Goal: Information Seeking & Learning: Understand process/instructions

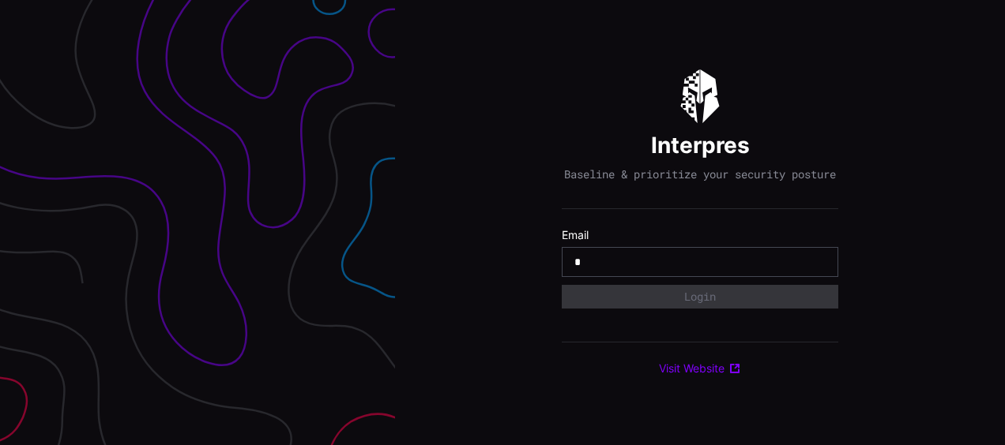
type input "**********"
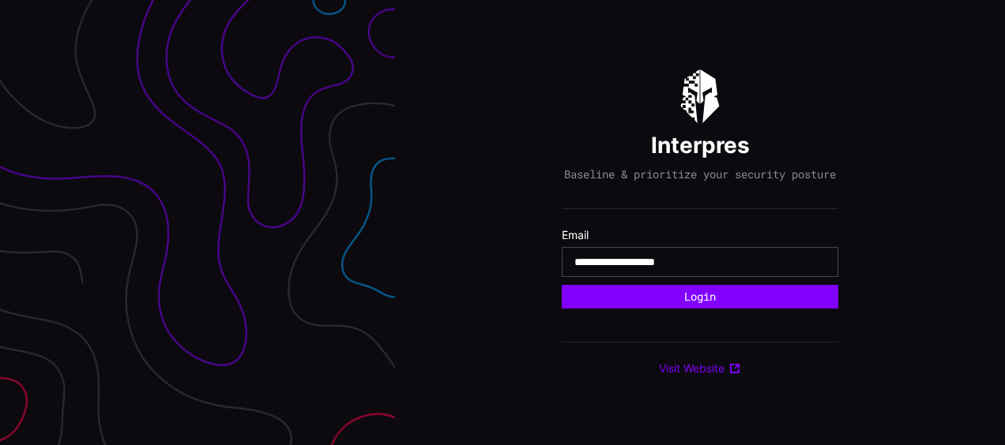
click at [562, 285] on button "Login" at bounding box center [700, 297] width 276 height 24
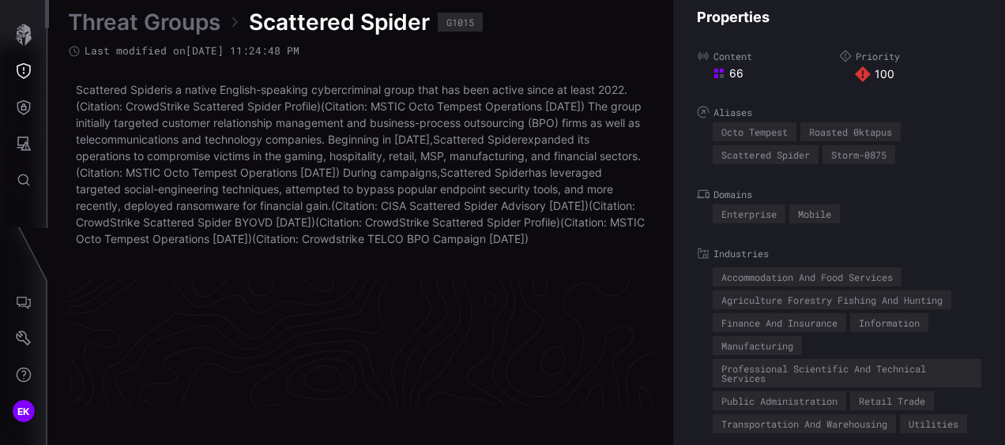
scroll to position [3506, 897]
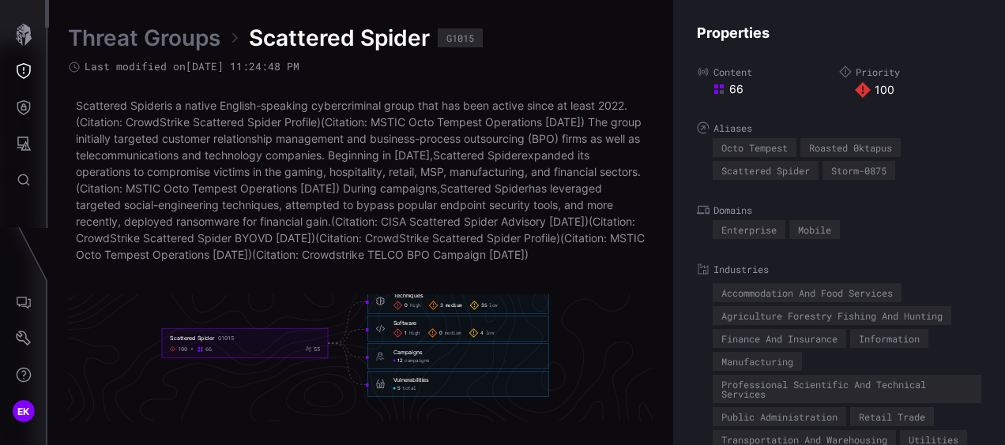
click at [458, 309] on span "medium" at bounding box center [453, 306] width 17 height 6
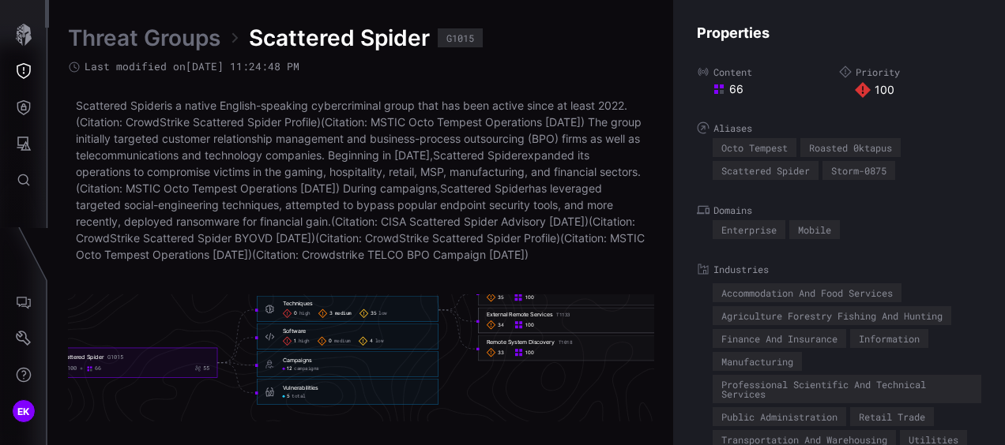
click at [532, 326] on div "External Remote Services T1133 34 100" at bounding box center [569, 321] width 182 height 26
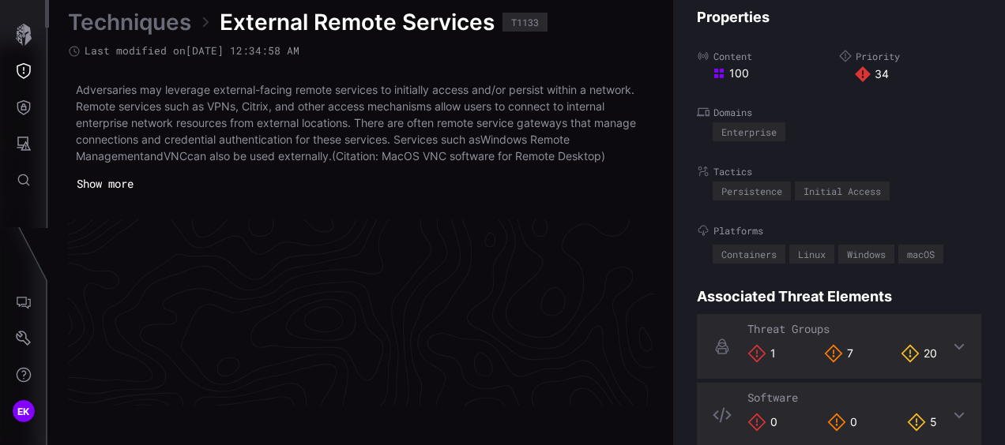
scroll to position [3467, 897]
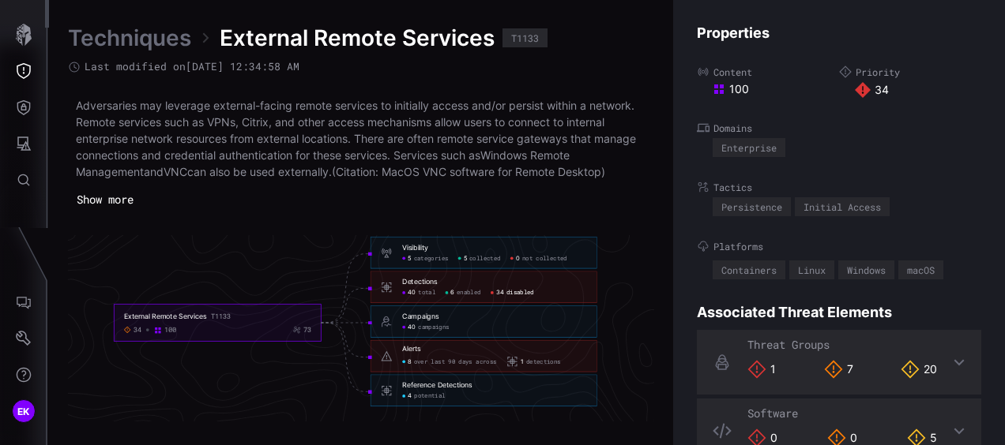
click at [517, 291] on span "disabled" at bounding box center [520, 294] width 28 height 8
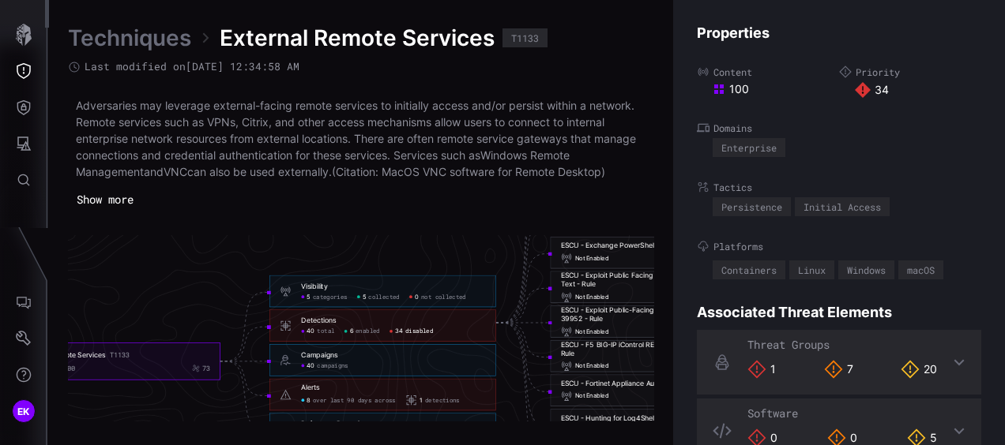
scroll to position [3467, 844]
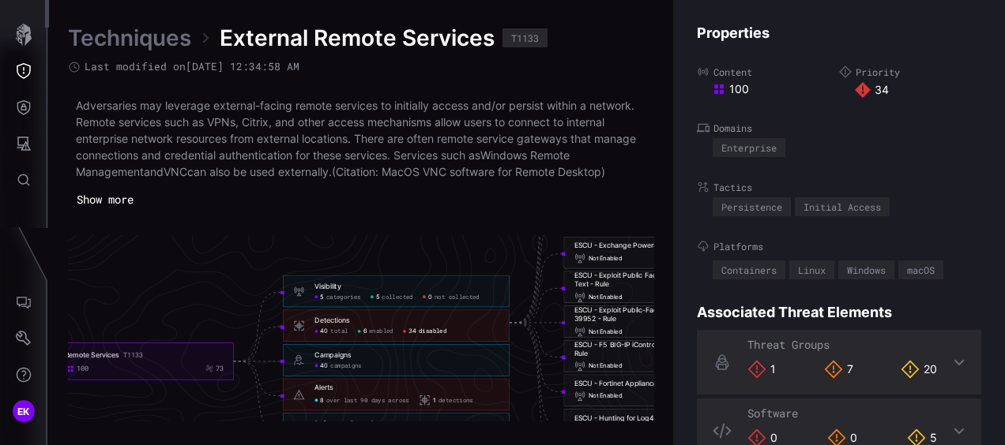
click at [167, 43] on link "Techniques" at bounding box center [129, 38] width 123 height 28
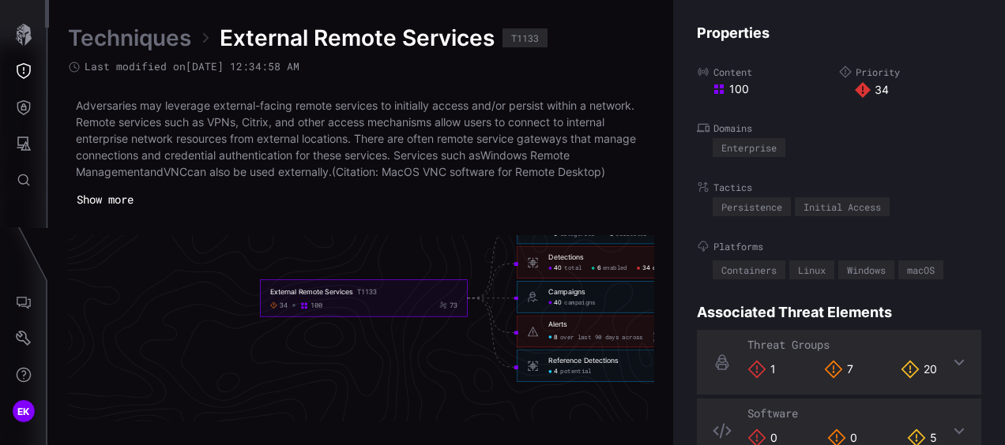
scroll to position [3625, 844]
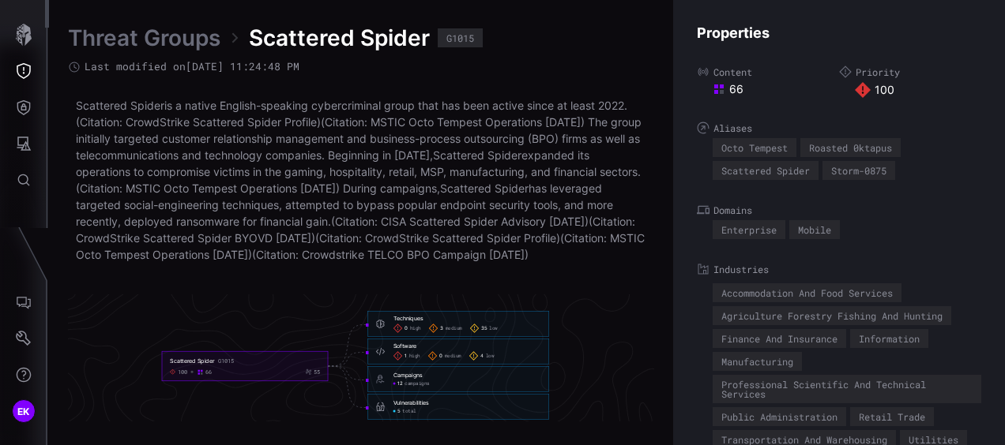
scroll to position [3506, 897]
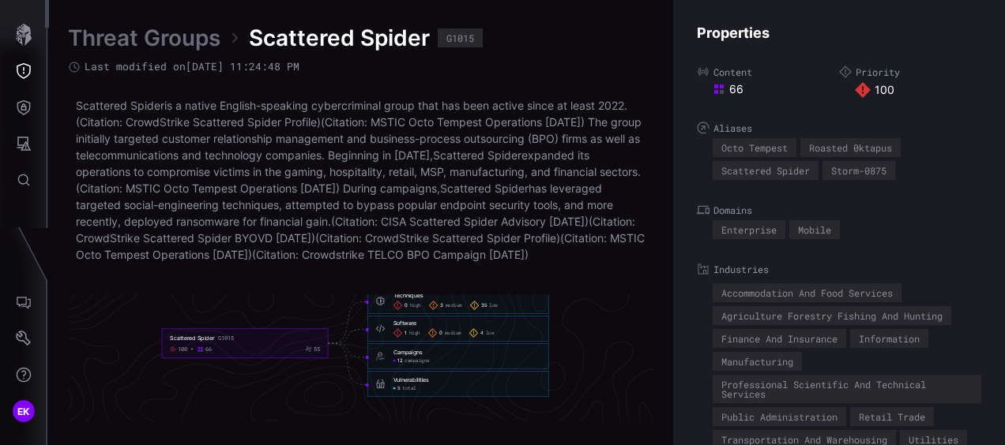
click at [442, 309] on span "3" at bounding box center [441, 306] width 3 height 6
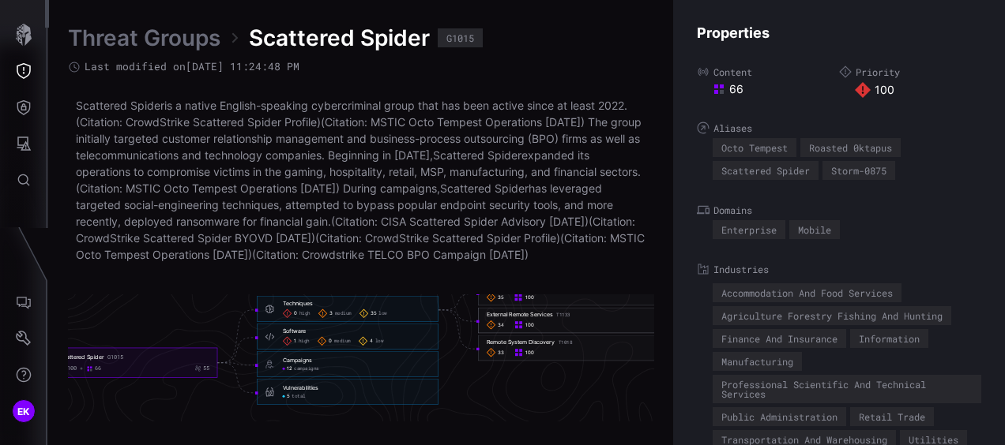
click at [536, 346] on div "Remote System Discovery T1018" at bounding box center [530, 342] width 86 height 7
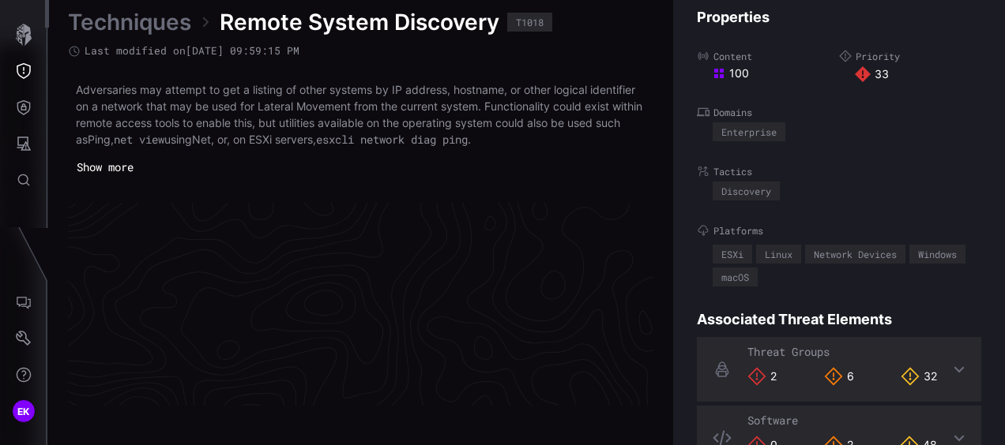
scroll to position [3459, 897]
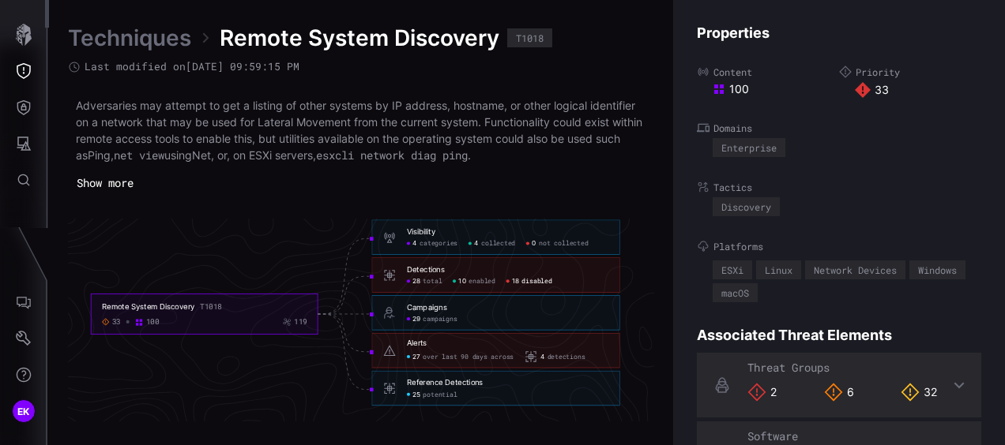
click at [531, 283] on span "disabled" at bounding box center [536, 282] width 30 height 9
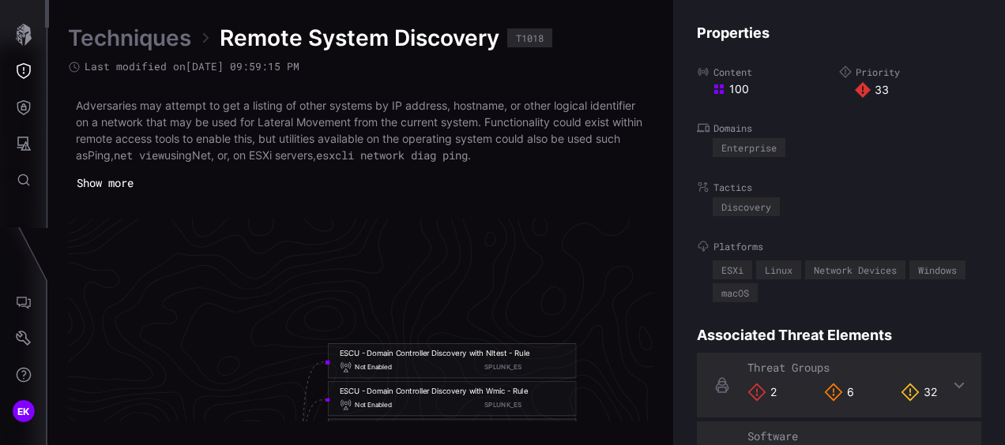
scroll to position [3222, 1097]
click at [457, 357] on div "ESCU - Domain Controller Discovery with Nltest - Rule" at bounding box center [432, 353] width 190 height 9
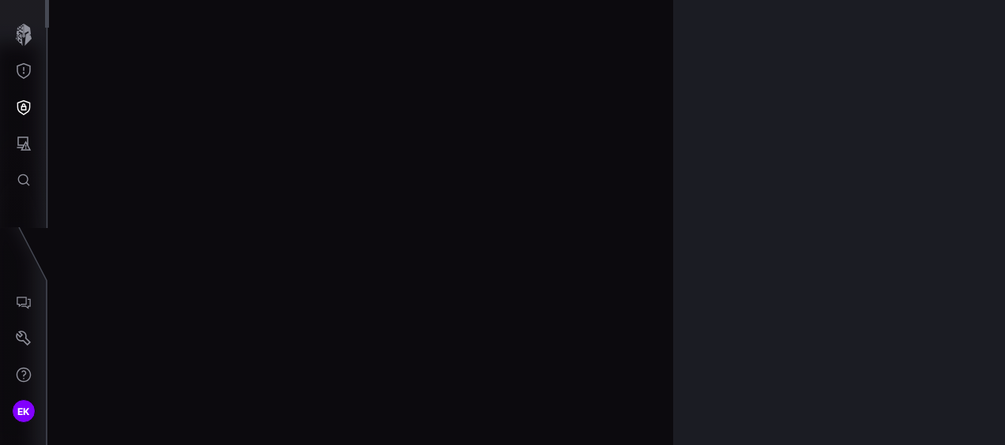
scroll to position [3477, 897]
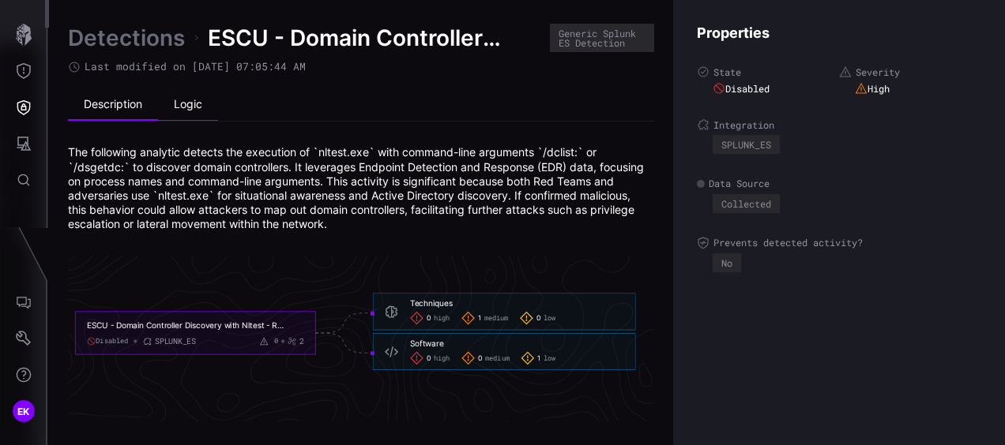
click at [184, 115] on li "Logic" at bounding box center [188, 105] width 60 height 32
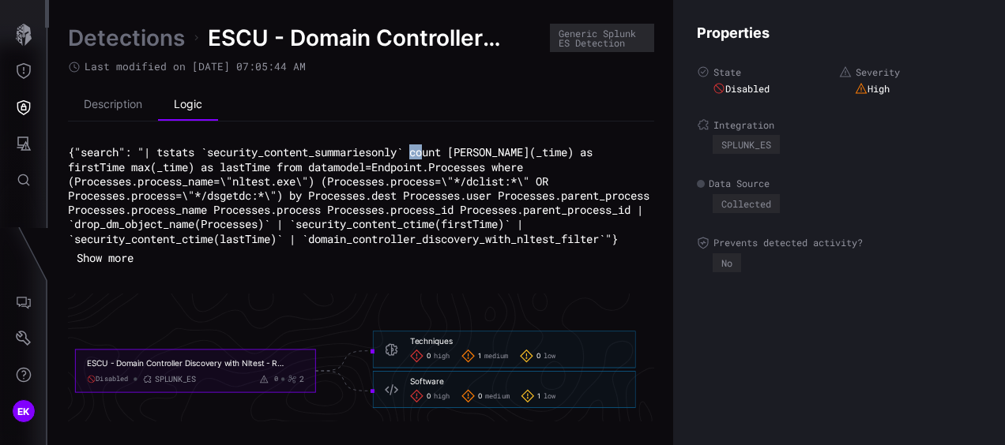
drag, startPoint x: 427, startPoint y: 152, endPoint x: 438, endPoint y: 153, distance: 11.2
click at [438, 153] on code "{"search": "| tstats `security_content_summariesonly` count [PERSON_NAME](_time…" at bounding box center [362, 195] width 588 height 101
click at [265, 154] on code "{"search": "| tstats `security_content_summariesonly` count [PERSON_NAME](_time…" at bounding box center [362, 195] width 588 height 101
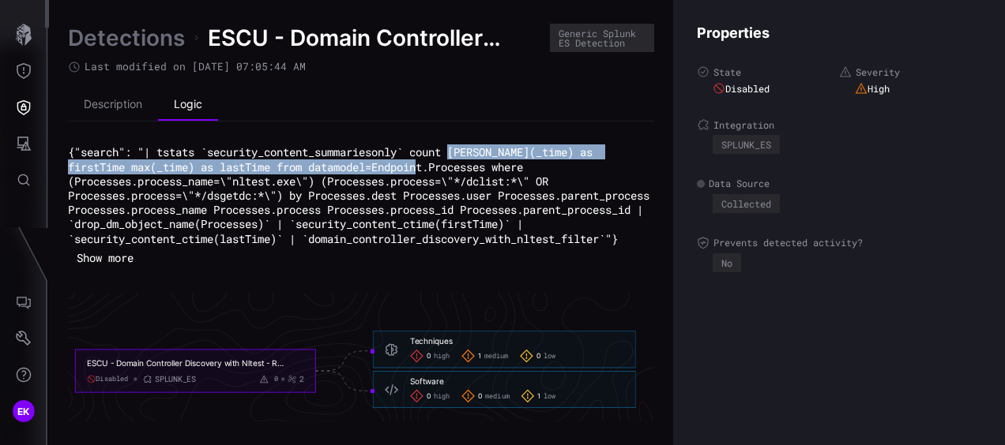
drag, startPoint x: 464, startPoint y: 154, endPoint x: 434, endPoint y: 170, distance: 33.9
click at [434, 170] on code "{"search": "| tstats `security_content_summariesonly` count [PERSON_NAME](_time…" at bounding box center [362, 195] width 588 height 101
click at [433, 166] on code "{"search": "| tstats `security_content_summariesonly` count [PERSON_NAME](_time…" at bounding box center [362, 195] width 588 height 101
click at [432, 165] on code "{"search": "| tstats `security_content_summariesonly` count [PERSON_NAME](_time…" at bounding box center [362, 195] width 588 height 101
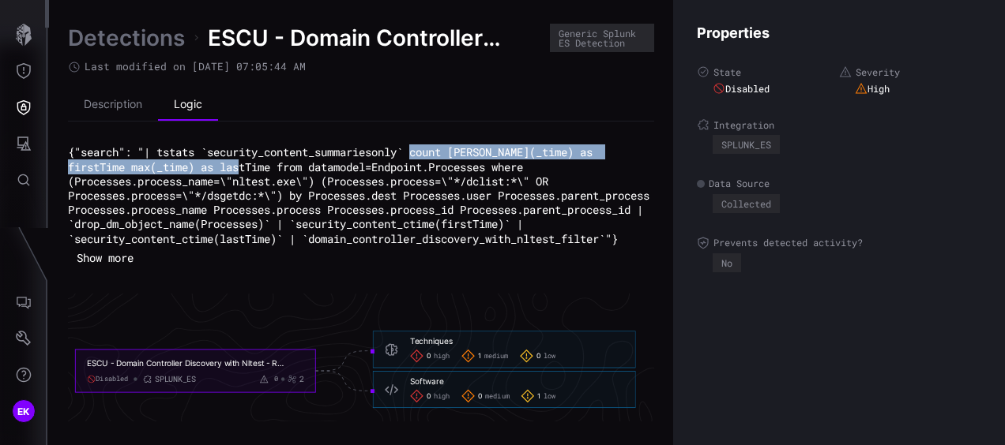
drag, startPoint x: 427, startPoint y: 152, endPoint x: 245, endPoint y: 166, distance: 182.2
click at [245, 166] on code "{"search": "| tstats `security_content_summariesonly` count [PERSON_NAME](_time…" at bounding box center [362, 195] width 588 height 101
copy code "count min(_time) as firstTime max(_time) as lastTime from"
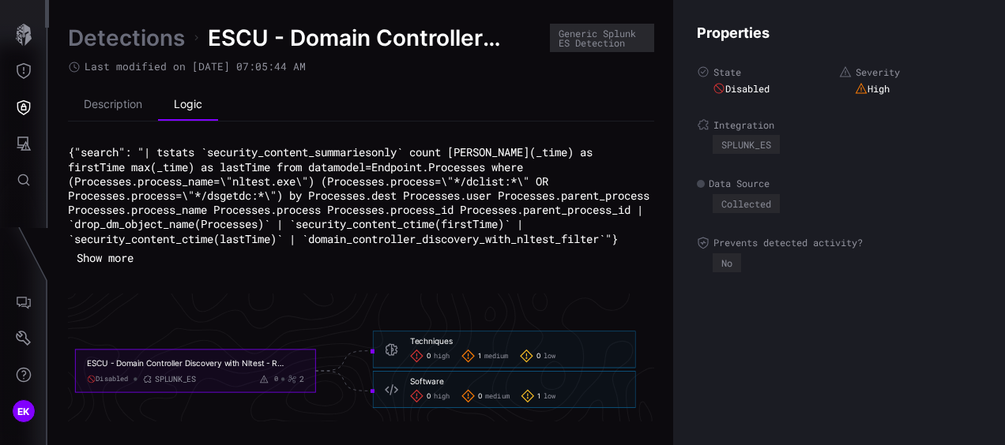
click at [363, 169] on code "{"search": "| tstats `security_content_summariesonly` count [PERSON_NAME](_time…" at bounding box center [362, 195] width 588 height 101
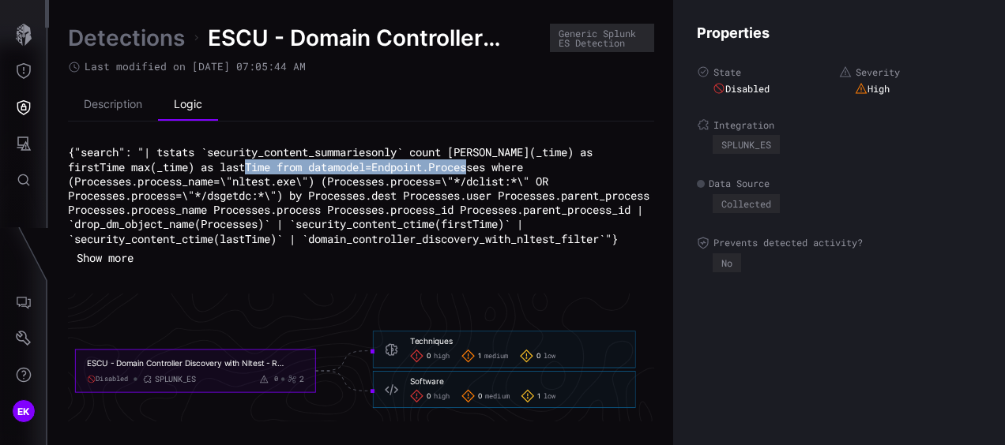
drag, startPoint x: 256, startPoint y: 167, endPoint x: 484, endPoint y: 171, distance: 228.3
click at [484, 171] on code "{"search": "| tstats `security_content_summariesonly` count [PERSON_NAME](_time…" at bounding box center [362, 195] width 588 height 101
copy code "datamodel=Endpoint.Processes where"
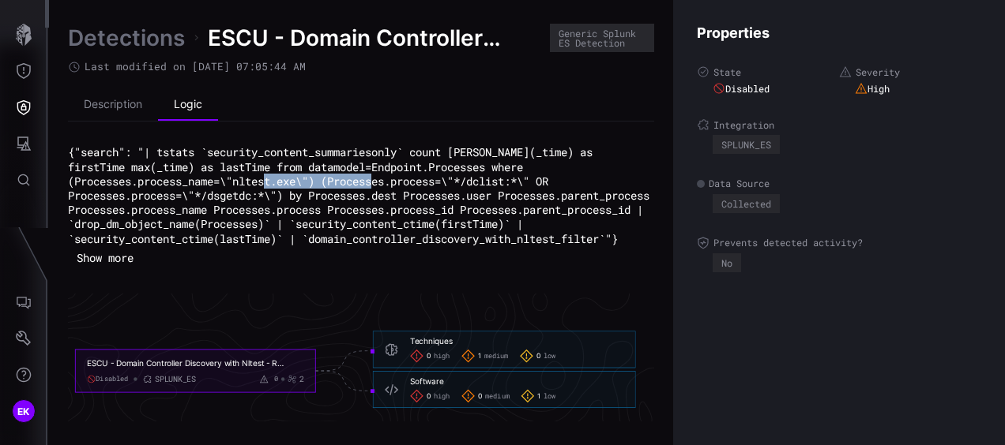
drag, startPoint x: 338, startPoint y: 179, endPoint x: 453, endPoint y: 182, distance: 115.3
click at [453, 182] on code "{"search": "| tstats `security_content_summariesonly` count [PERSON_NAME](_time…" at bounding box center [362, 195] width 588 height 101
copy code "Processes.process"
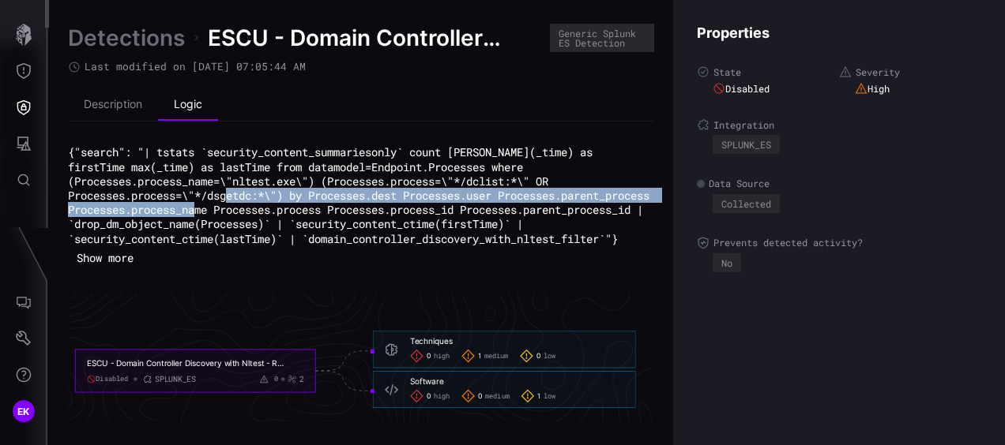
drag, startPoint x: 298, startPoint y: 196, endPoint x: 436, endPoint y: 209, distance: 138.8
click at [436, 209] on code "{"search": "| tstats `security_content_summariesonly` count [PERSON_NAME](_time…" at bounding box center [362, 195] width 588 height 101
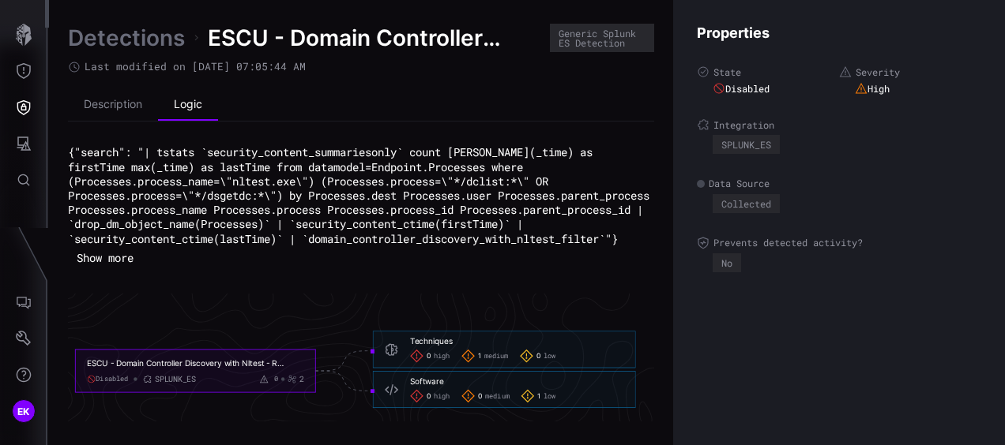
click at [421, 246] on pre "{"search": "| tstats `security_content_summariesonly` count [PERSON_NAME](_time…" at bounding box center [361, 195] width 586 height 100
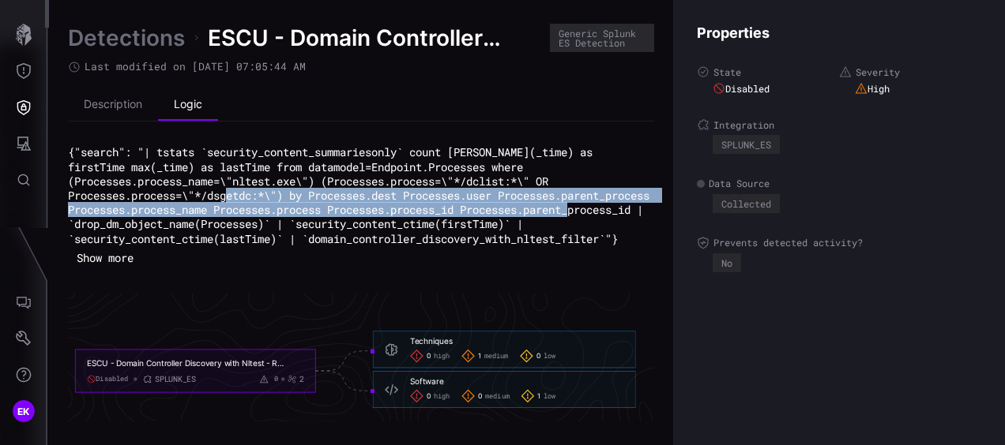
drag, startPoint x: 297, startPoint y: 195, endPoint x: 247, endPoint y: 231, distance: 61.6
click at [247, 231] on code "{"search": "| tstats `security_content_summariesonly` count [PERSON_NAME](_time…" at bounding box center [362, 195] width 588 height 101
drag, startPoint x: 561, startPoint y: 212, endPoint x: 521, endPoint y: 205, distance: 40.9
click at [560, 212] on code "{"search": "| tstats `security_content_summariesonly` count [PERSON_NAME](_time…" at bounding box center [362, 195] width 588 height 101
click at [453, 204] on code "{"search": "| tstats `security_content_summariesonly` count [PERSON_NAME](_time…" at bounding box center [362, 195] width 588 height 101
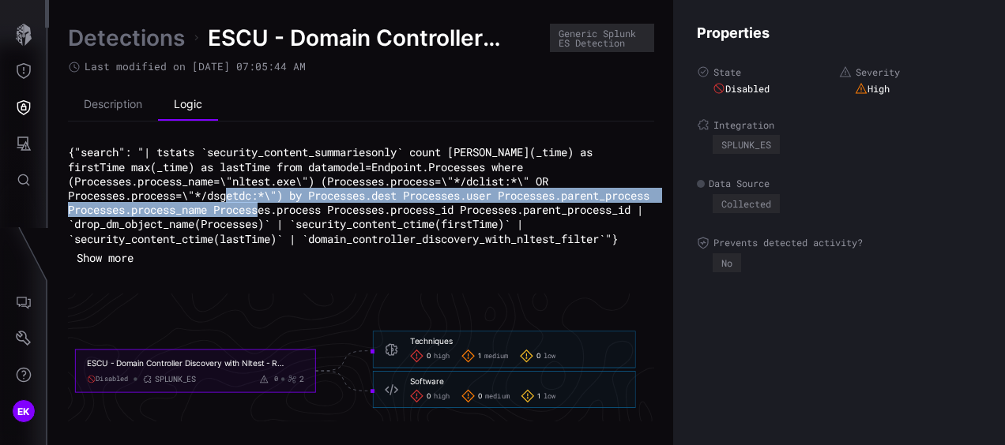
drag, startPoint x: 303, startPoint y: 196, endPoint x: 500, endPoint y: 210, distance: 197.2
click at [500, 210] on code "{"search": "| tstats `security_content_summariesonly` count [PERSON_NAME](_time…" at bounding box center [362, 195] width 588 height 101
copy code "by Processes.dest Processes.user Processes.parent_process Processes.process_nam…"
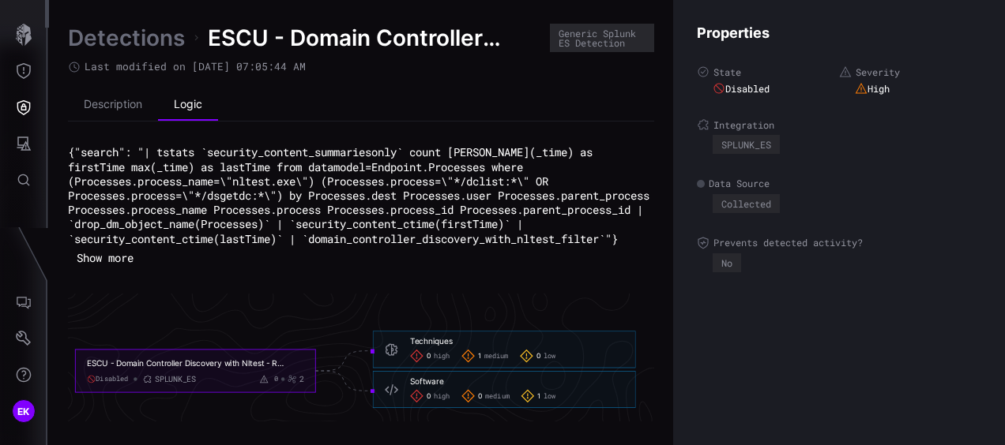
click at [186, 168] on code "{"search": "| tstats `security_content_summariesonly` count [PERSON_NAME](_time…" at bounding box center [362, 195] width 588 height 101
click at [253, 227] on code "{"search": "| tstats `security_content_summariesonly` count [PERSON_NAME](_time…" at bounding box center [362, 195] width 588 height 101
drag, startPoint x: 250, startPoint y: 224, endPoint x: 394, endPoint y: 264, distance: 149.8
click at [394, 264] on div "{"search": "| tstats `security_content_summariesonly` count [PERSON_NAME](_time…" at bounding box center [361, 207] width 586 height 125
copy div "| `drop_dm_object_name(Processes)` | `security_content_ctime(firstTime)` | `sec…"
